Goal: Transaction & Acquisition: Purchase product/service

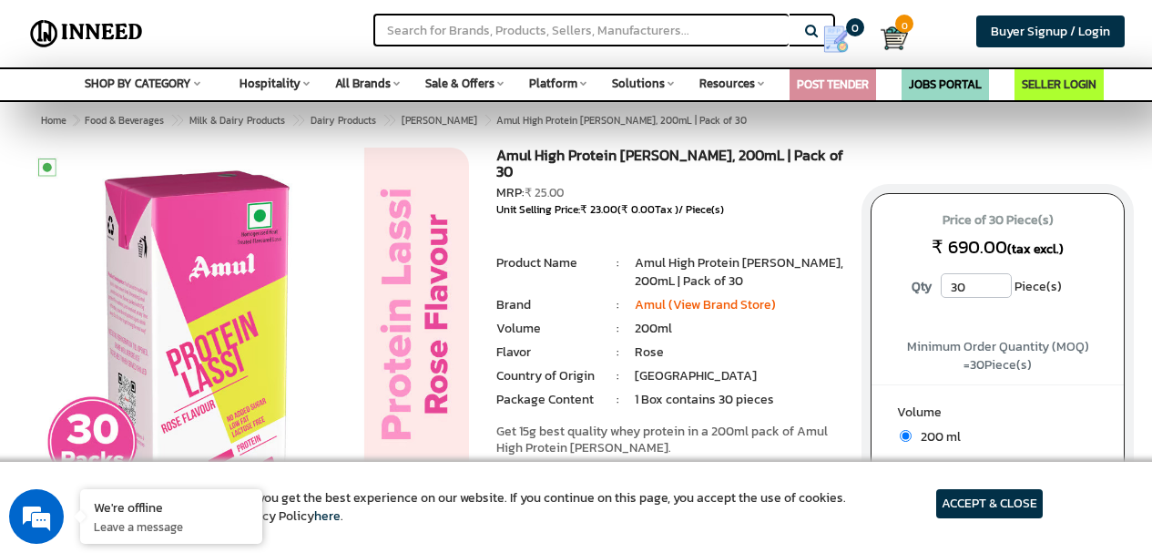
click at [499, 150] on h1 "Amul High Protein [PERSON_NAME], 200mL | Pack of 30" at bounding box center [670, 165] width 348 height 36
drag, startPoint x: 499, startPoint y: 150, endPoint x: 646, endPoint y: 144, distance: 147.6
click at [641, 147] on h1 "Amul High Protein [PERSON_NAME], 200mL | Pack of 30" at bounding box center [670, 165] width 348 height 36
click at [676, 147] on h1 "Amul High Protein [PERSON_NAME], 200mL | Pack of 30" at bounding box center [670, 165] width 348 height 36
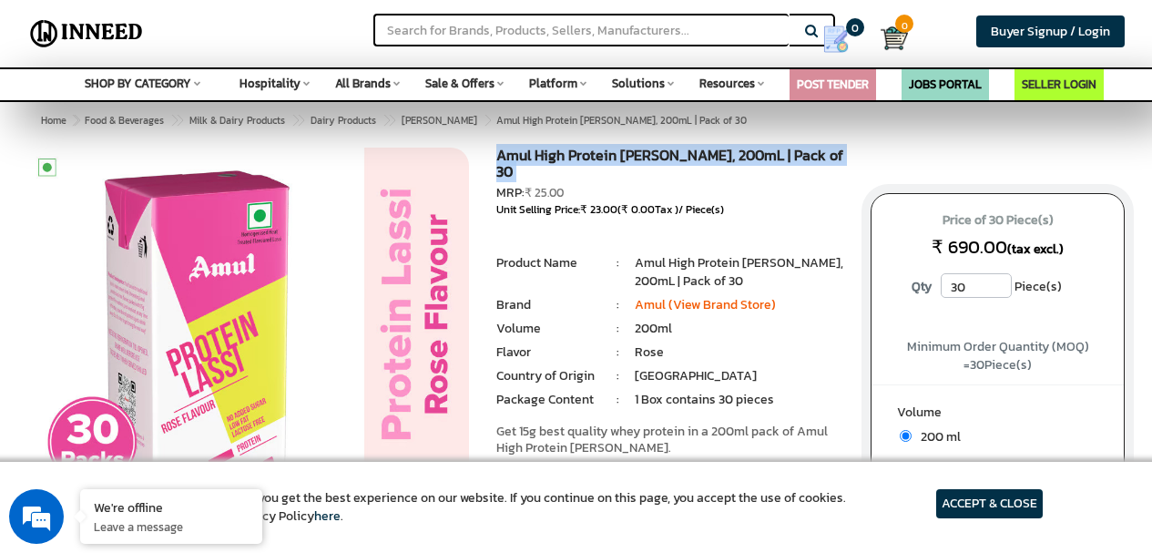
click at [684, 153] on h1 "Amul High Protein [PERSON_NAME], 200mL | Pack of 30" at bounding box center [670, 165] width 348 height 36
drag, startPoint x: 686, startPoint y: 152, endPoint x: 496, endPoint y: 157, distance: 189.4
click at [496, 157] on h1 "Amul High Protein [PERSON_NAME], 200mL | Pack of 30" at bounding box center [670, 165] width 348 height 36
copy h1 "Amul High Protein [PERSON_NAME]"
drag, startPoint x: 502, startPoint y: 158, endPoint x: 578, endPoint y: 182, distance: 80.1
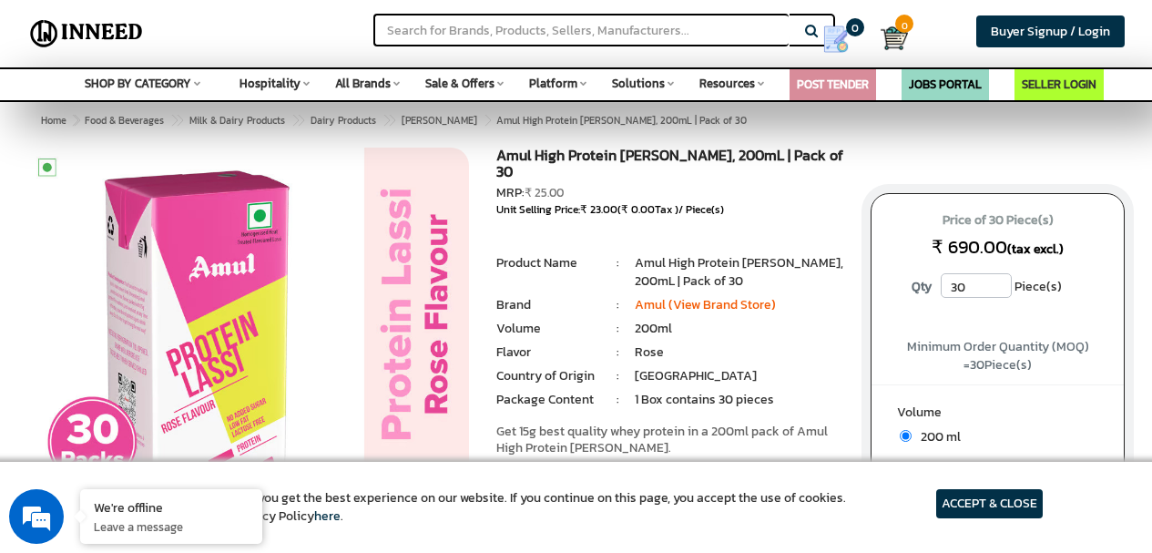
click at [580, 184] on div "MRP: ₹ 25.00" at bounding box center [670, 193] width 348 height 18
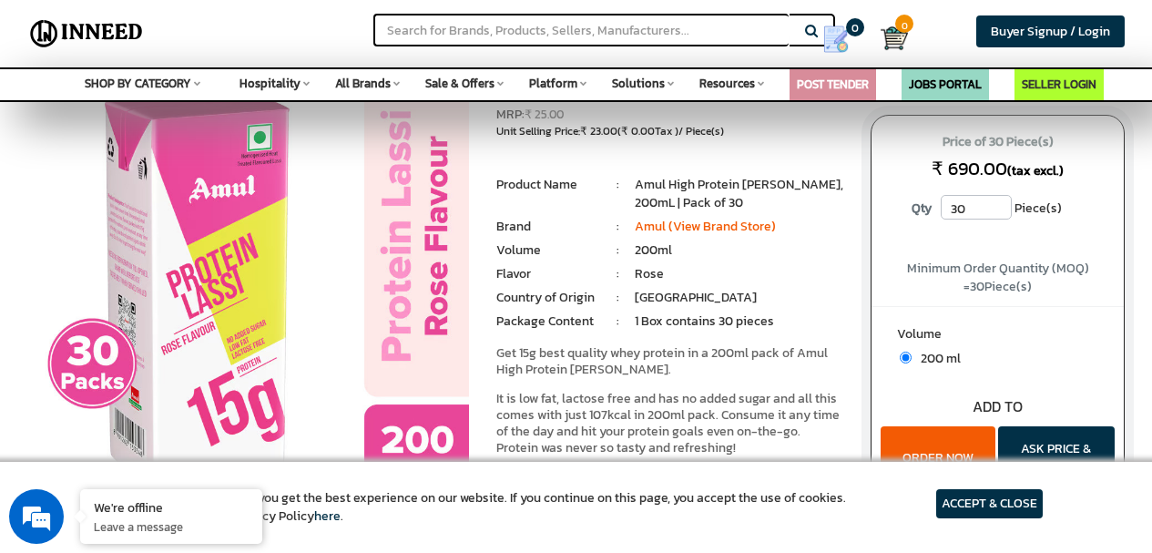
scroll to position [91, 0]
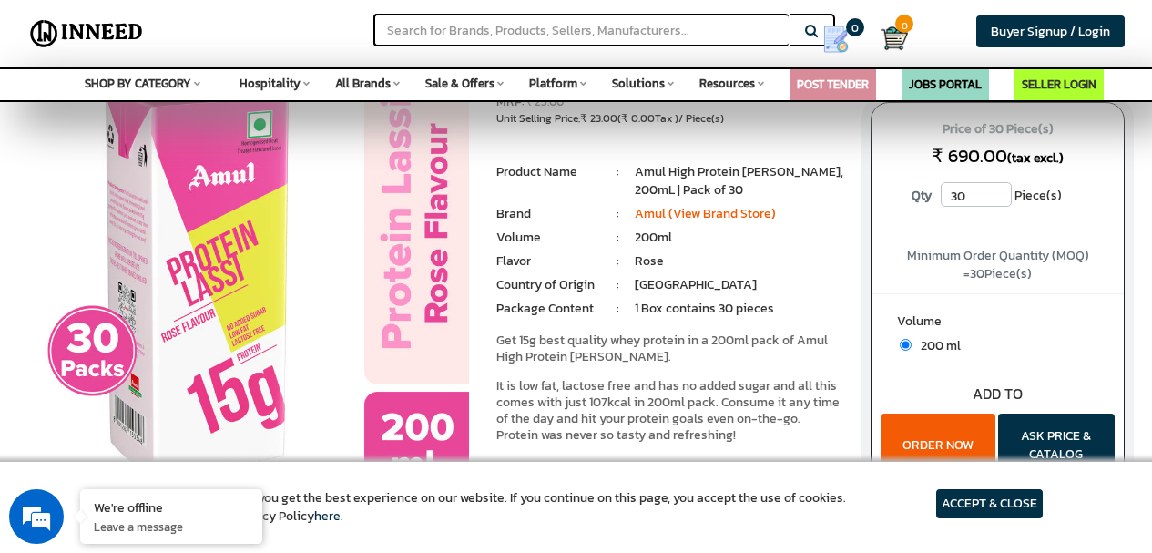
click at [948, 429] on button "ORDER NOW" at bounding box center [937, 445] width 115 height 64
